Goal: Transaction & Acquisition: Purchase product/service

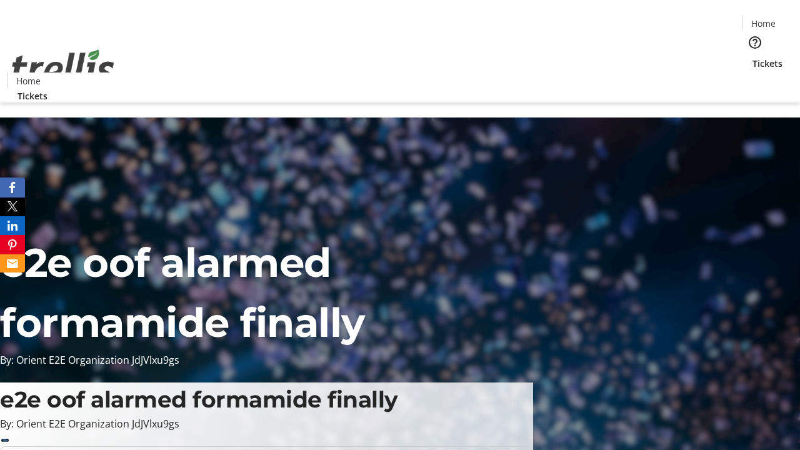
click at [753, 57] on span "Tickets" at bounding box center [768, 63] width 30 height 13
